Goal: Transaction & Acquisition: Book appointment/travel/reservation

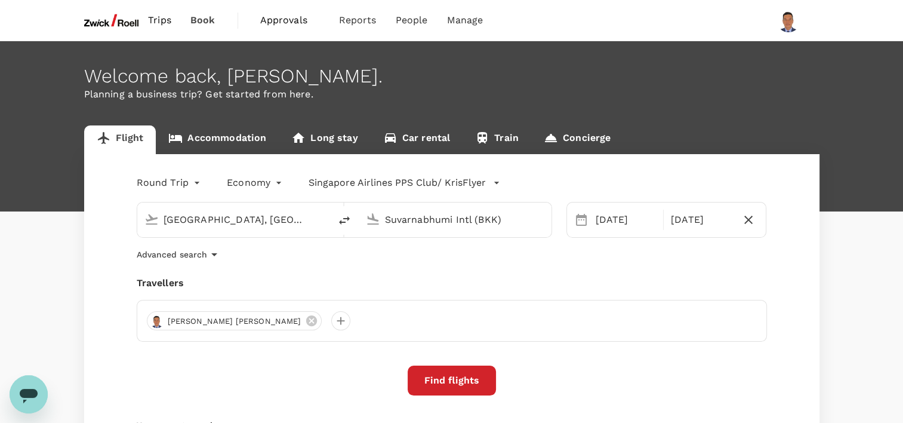
click at [476, 382] on button "Find flights" at bounding box center [452, 380] width 88 height 30
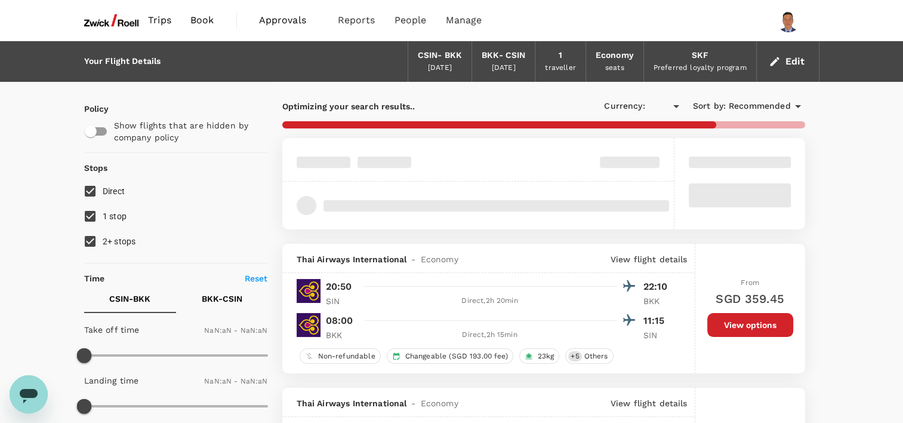
type input "SGD"
type input "1440"
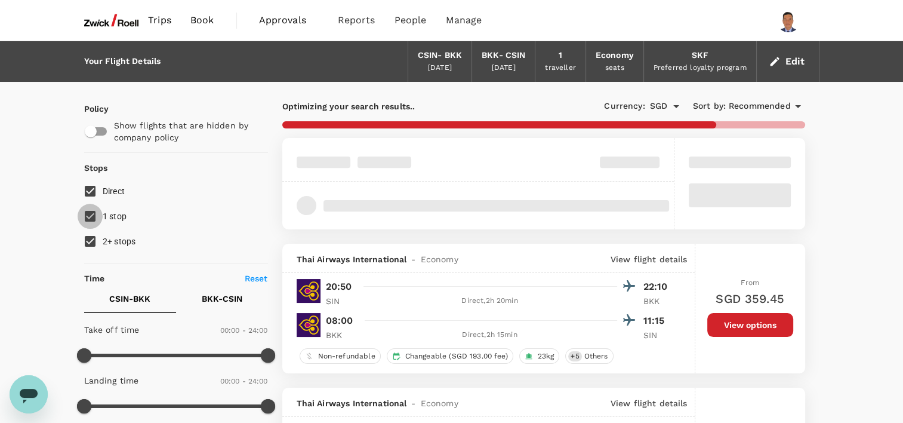
click at [87, 214] on input "1 stop" at bounding box center [90, 216] width 25 height 25
checkbox input "false"
click at [91, 241] on input "2+ stops" at bounding box center [90, 241] width 25 height 25
checkbox input "false"
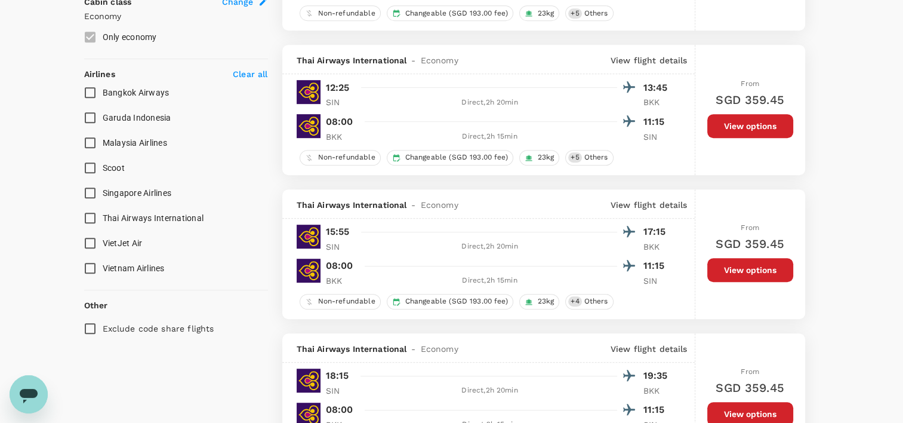
scroll to position [656, 0]
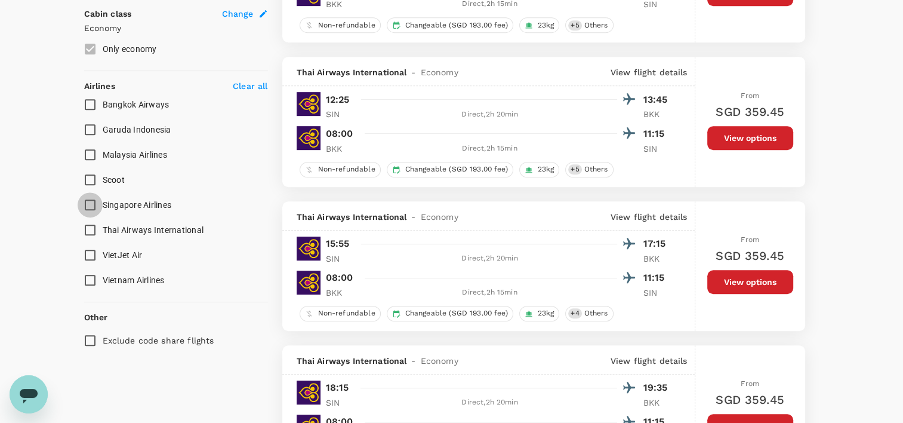
click at [93, 205] on input "Singapore Airlines" at bounding box center [90, 204] width 25 height 25
checkbox input "true"
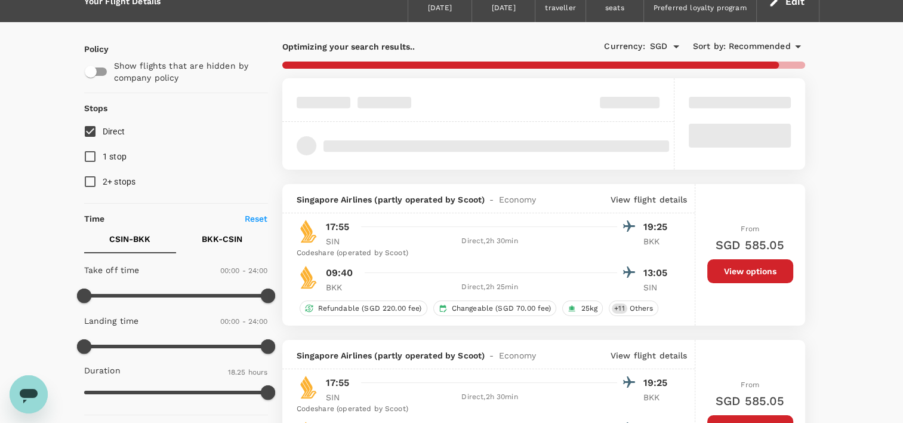
scroll to position [119, 0]
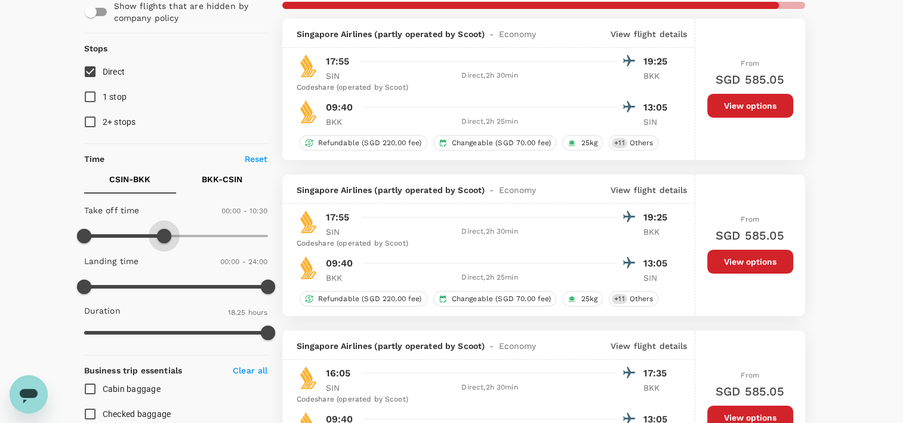
type input "600"
drag, startPoint x: 266, startPoint y: 235, endPoint x: 160, endPoint y: 240, distance: 106.3
click at [160, 240] on span at bounding box center [160, 236] width 14 height 14
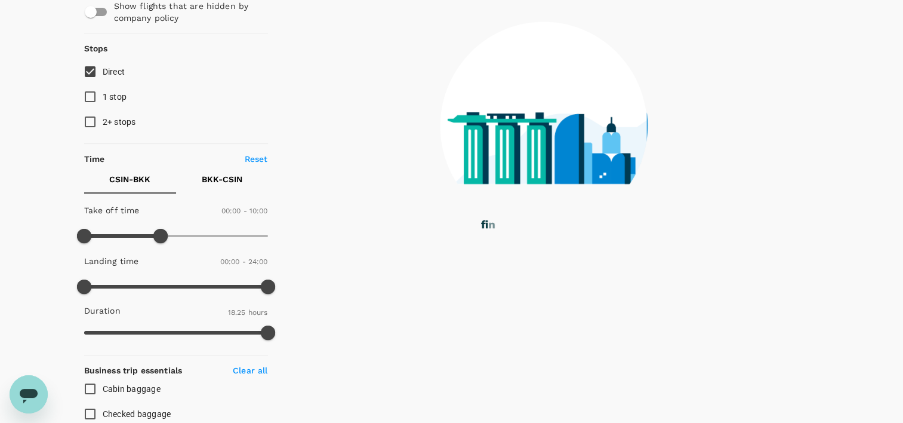
checkbox input "false"
checkbox input "true"
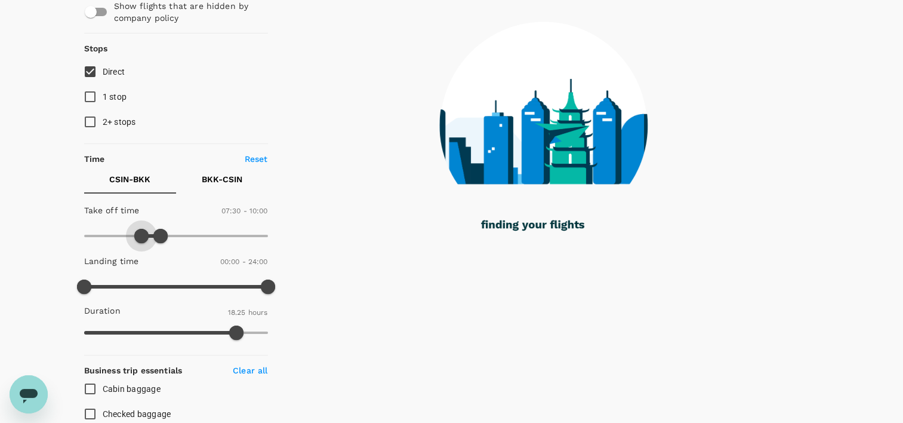
type input "480"
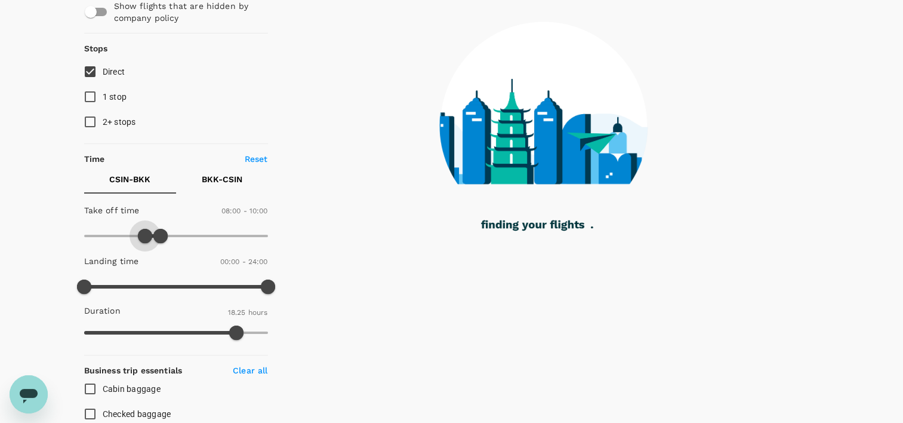
drag, startPoint x: 85, startPoint y: 234, endPoint x: 144, endPoint y: 234, distance: 59.7
click at [144, 234] on span at bounding box center [145, 236] width 14 height 14
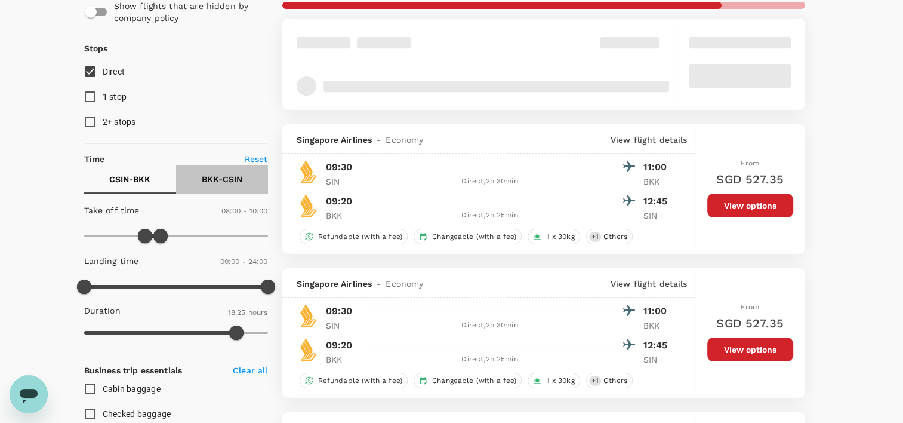
click at [233, 178] on p "BKK - CSIN" at bounding box center [222, 179] width 41 height 12
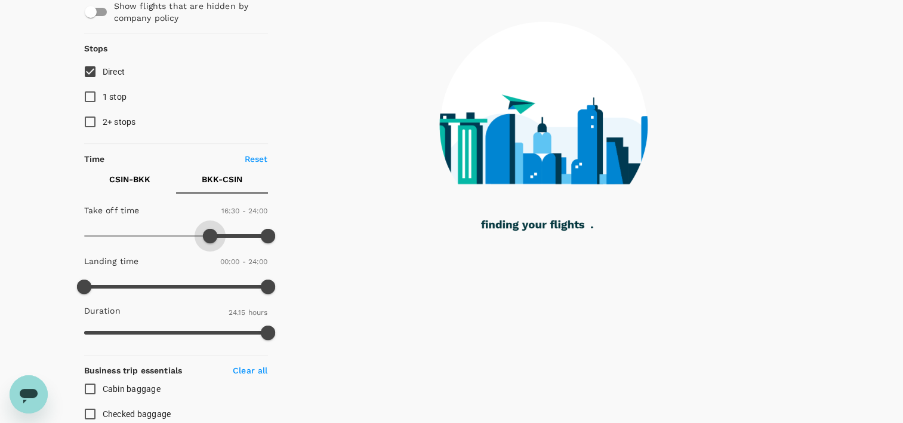
type input "1020"
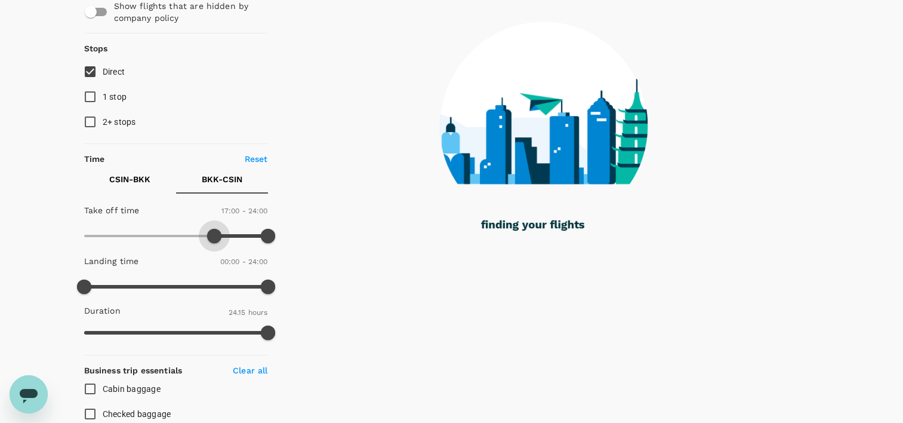
drag, startPoint x: 86, startPoint y: 235, endPoint x: 215, endPoint y: 233, distance: 128.9
click at [215, 233] on span at bounding box center [214, 236] width 14 height 14
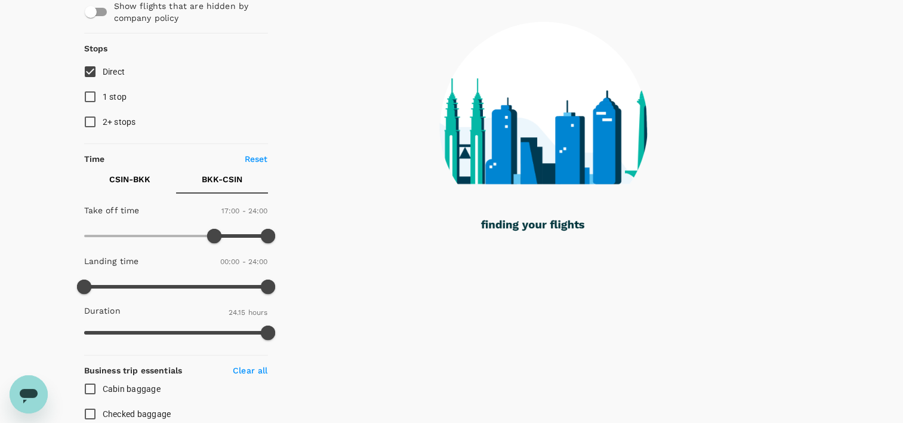
checkbox input "false"
checkbox input "true"
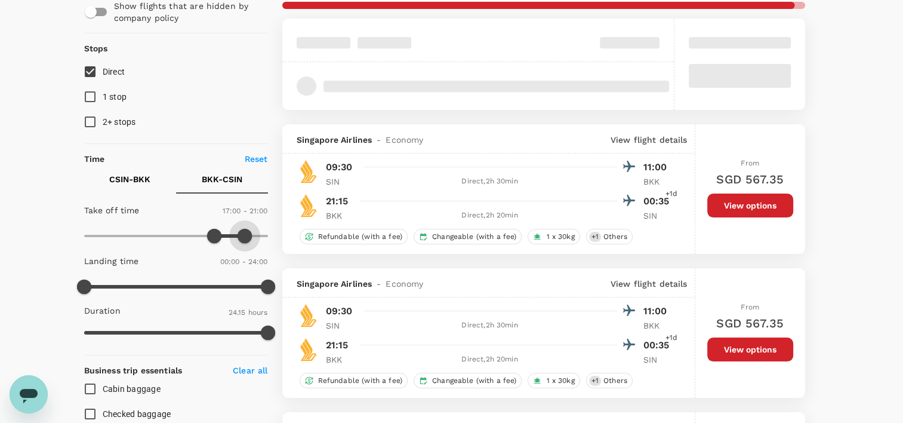
type input "1230"
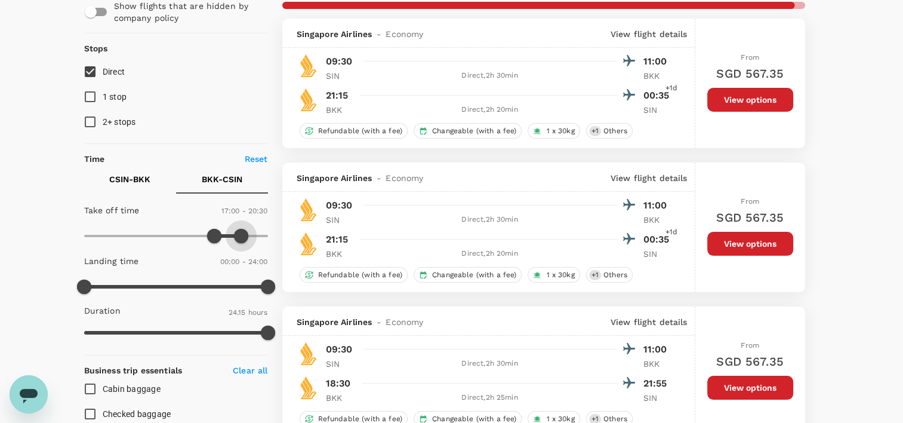
drag, startPoint x: 266, startPoint y: 234, endPoint x: 241, endPoint y: 233, distance: 25.1
click at [241, 233] on span at bounding box center [241, 236] width 14 height 14
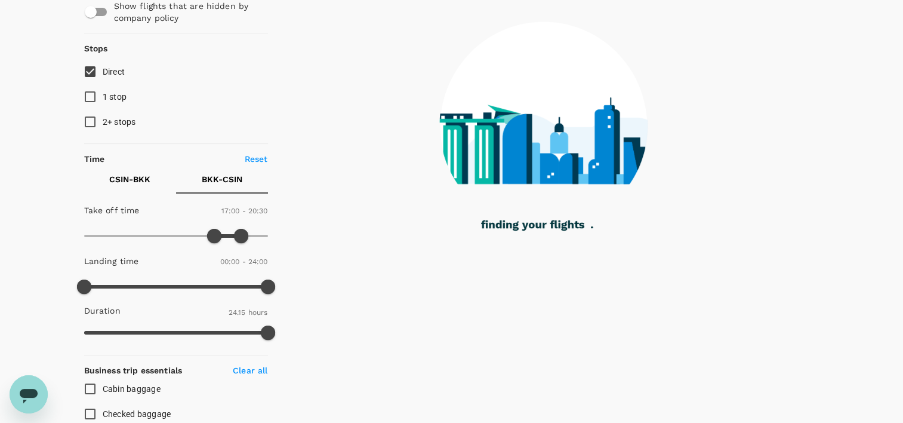
checkbox input "false"
checkbox input "true"
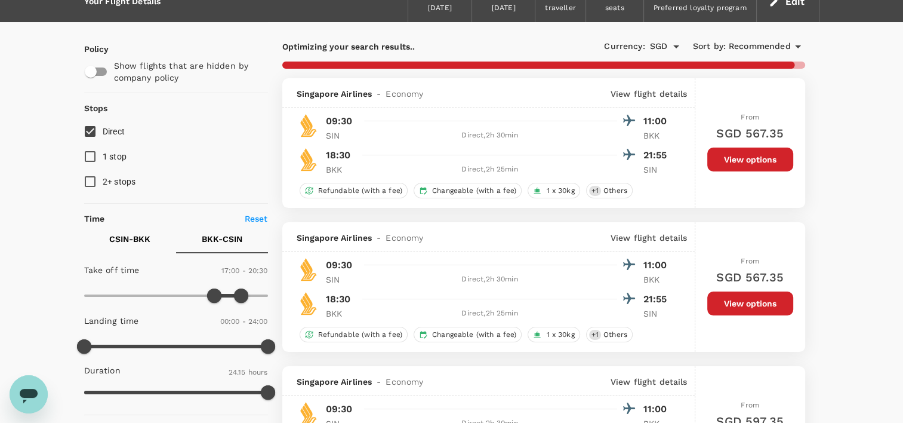
scroll to position [0, 0]
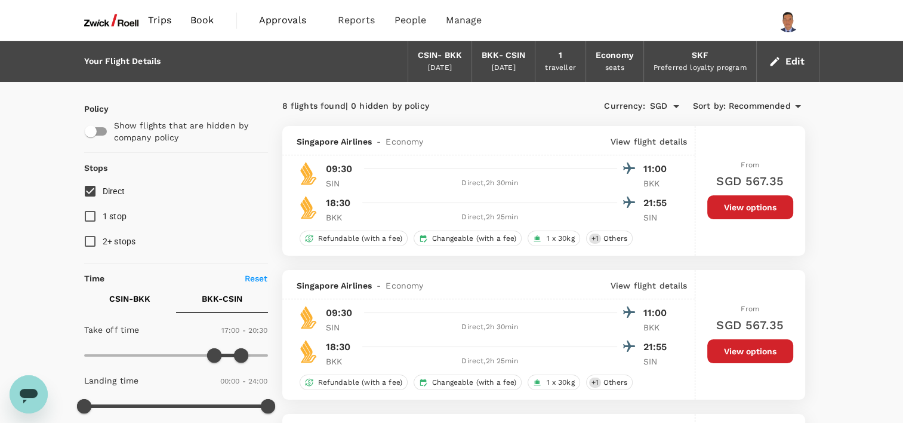
click at [752, 206] on button "View options" at bounding box center [750, 207] width 86 height 24
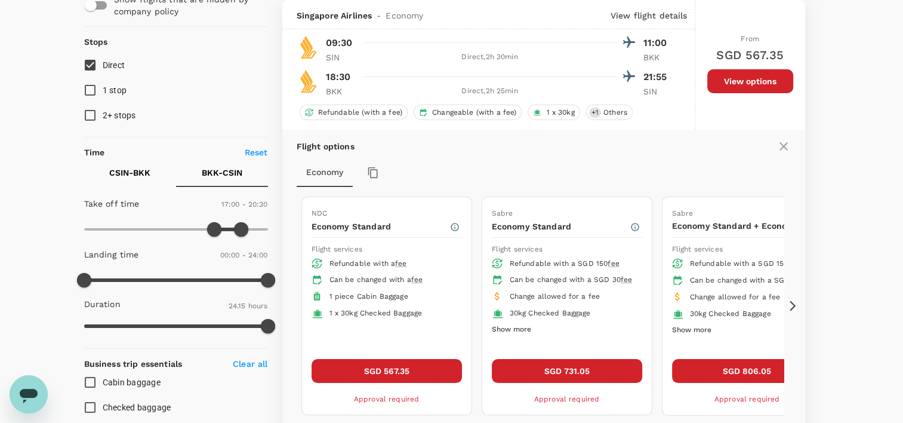
scroll to position [186, 0]
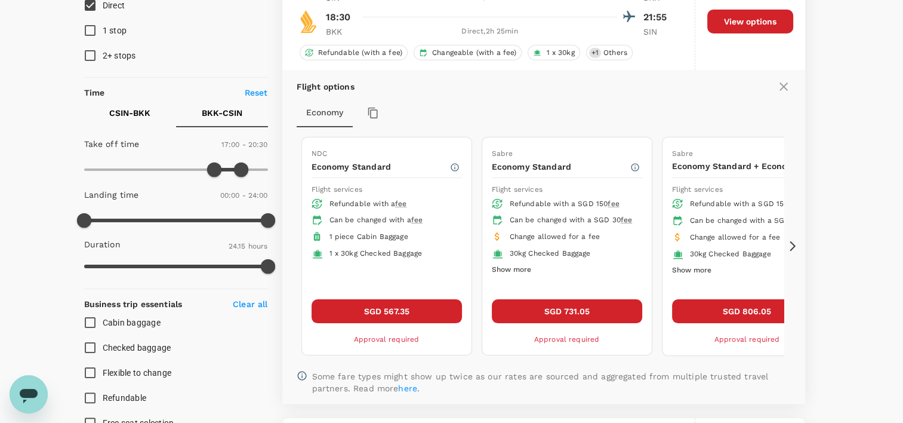
click at [423, 309] on button "SGD 567.35" at bounding box center [387, 311] width 150 height 24
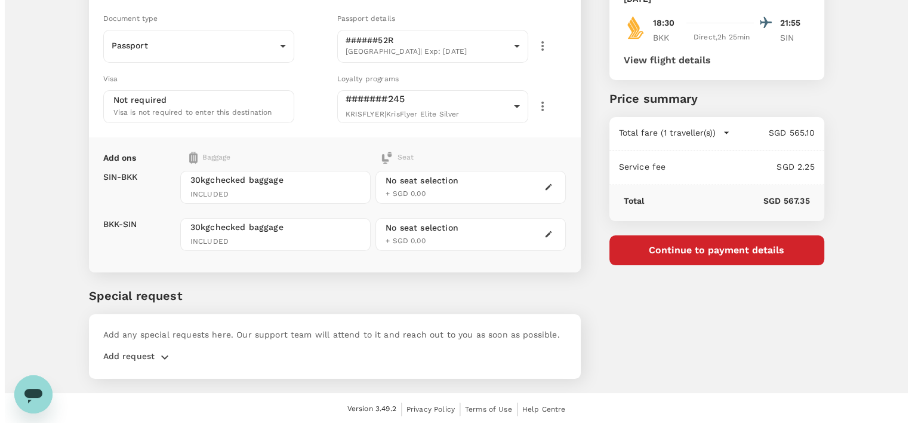
scroll to position [90, 0]
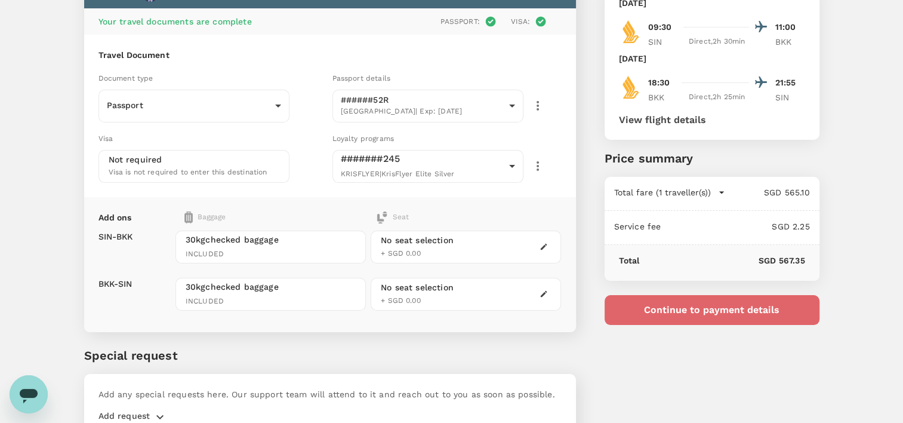
click at [692, 310] on button "Continue to payment details" at bounding box center [712, 310] width 215 height 30
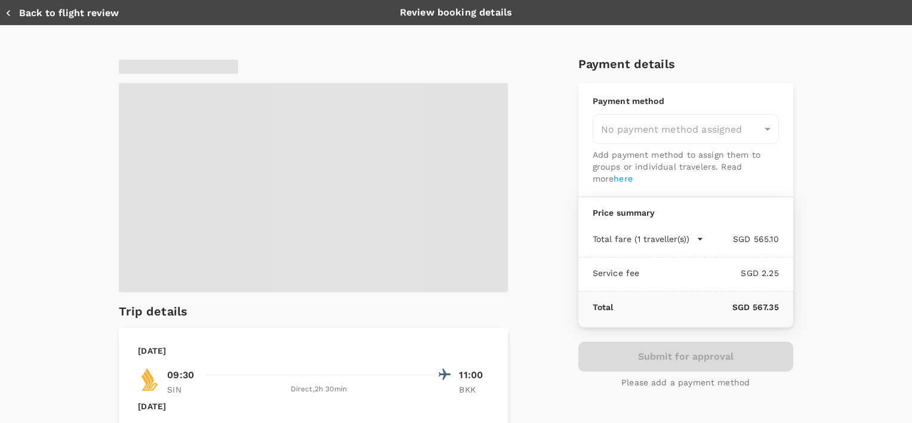
type input "9e599f25-8d49-4e86-a1d1-3dc5a6448a65"
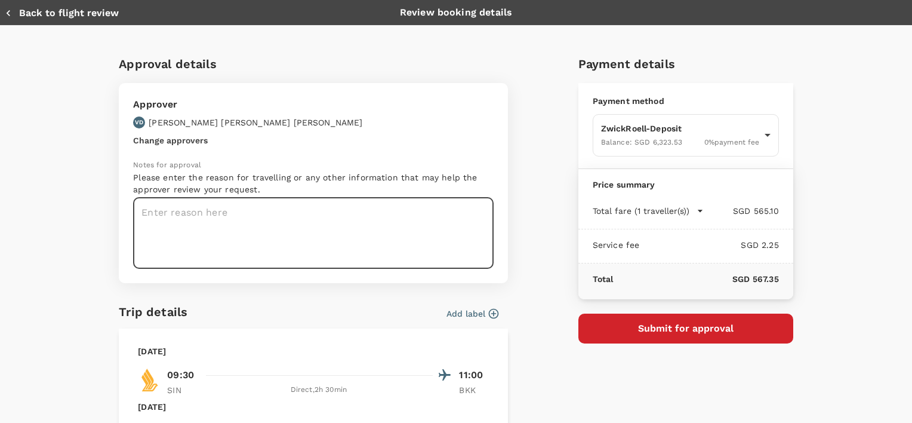
click at [184, 214] on textarea at bounding box center [313, 233] width 360 height 71
type textarea "TISTR Composite Seminar Customer visits with SCS"
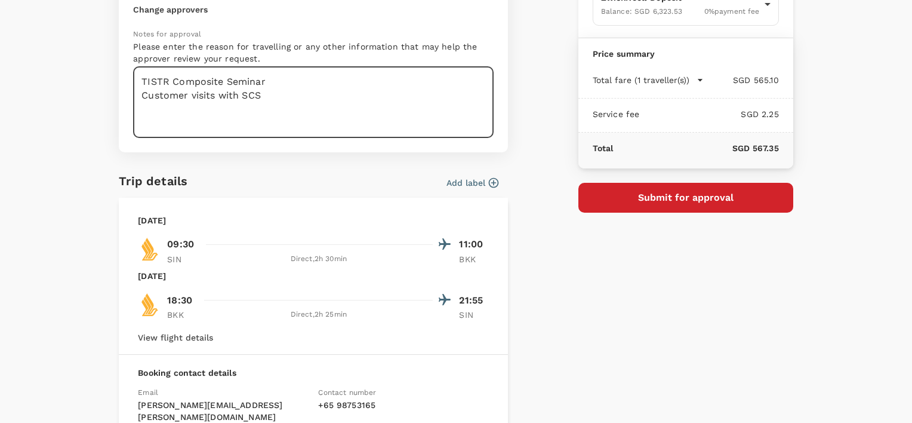
scroll to position [60, 0]
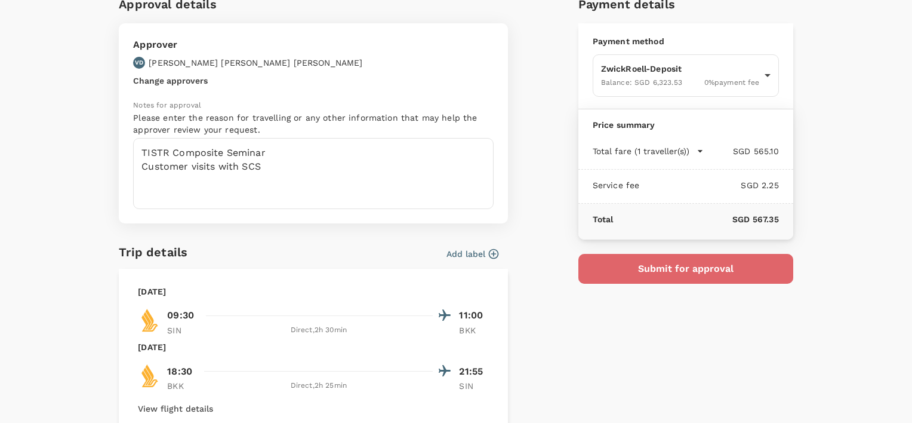
click at [716, 277] on button "Submit for approval" at bounding box center [685, 269] width 215 height 30
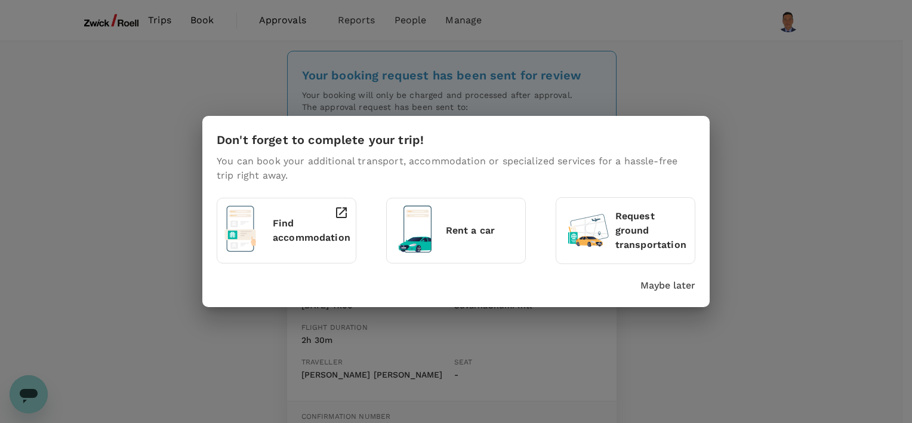
click at [665, 285] on p "Maybe later" at bounding box center [667, 285] width 55 height 14
